Goal: Information Seeking & Learning: Learn about a topic

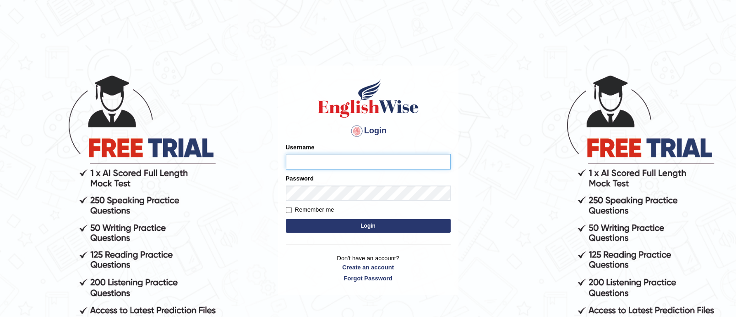
type input "TAKhalid"
click at [353, 230] on button "Login" at bounding box center [368, 226] width 165 height 14
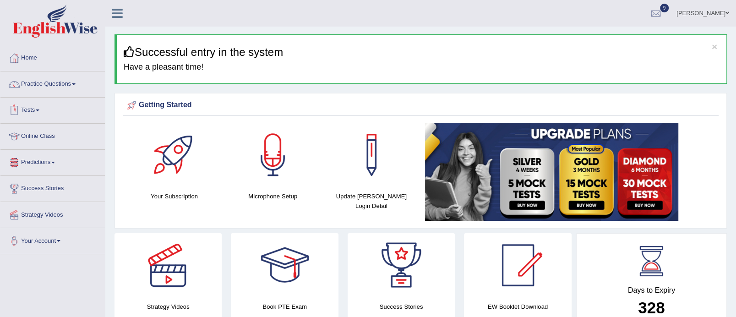
click at [42, 105] on link "Tests" at bounding box center [52, 109] width 104 height 23
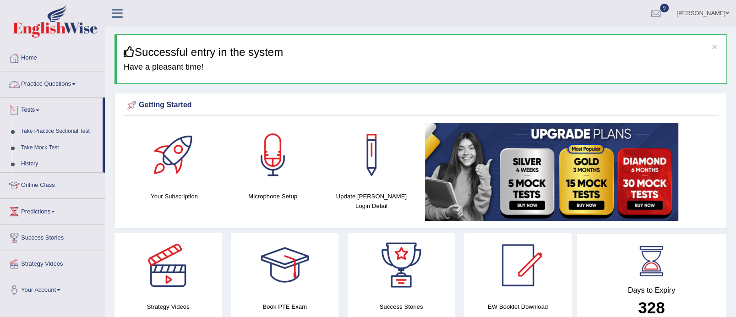
click at [72, 84] on link "Practice Questions" at bounding box center [52, 82] width 104 height 23
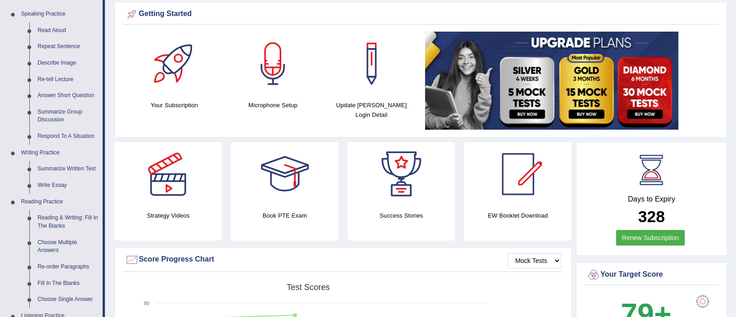
scroll to position [98, 0]
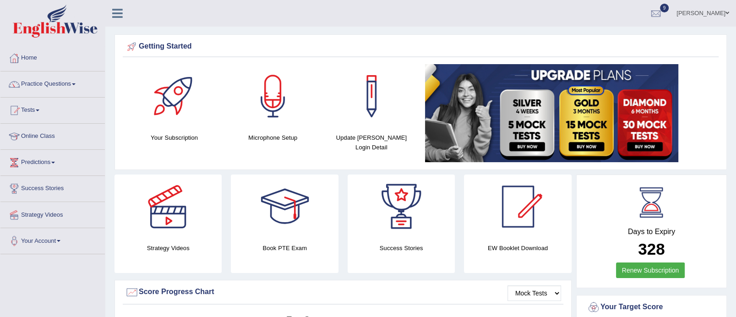
click at [282, 209] on div at bounding box center [285, 207] width 64 height 64
click at [119, 11] on icon at bounding box center [117, 13] width 11 height 12
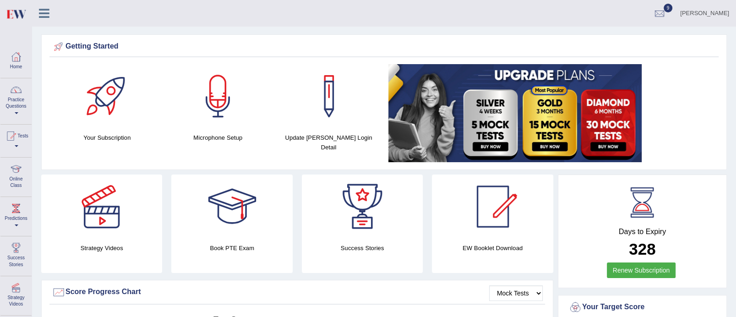
click at [43, 9] on icon at bounding box center [44, 13] width 11 height 12
